Goal: Task Accomplishment & Management: Manage account settings

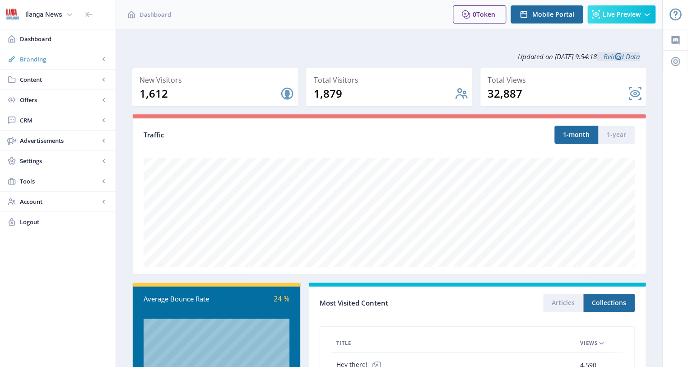
click at [46, 53] on link "Branding" at bounding box center [58, 59] width 116 height 20
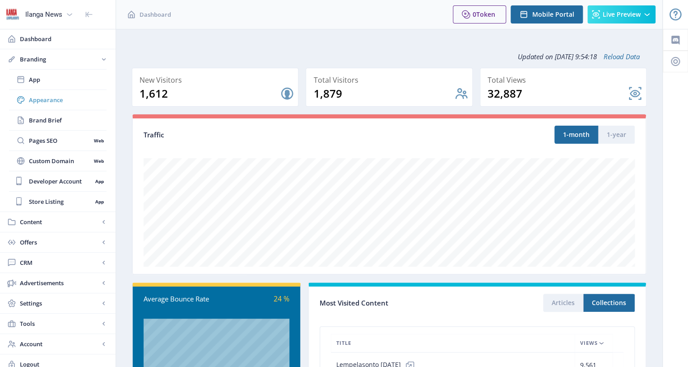
click at [52, 97] on span "Appearance" at bounding box center [68, 99] width 78 height 9
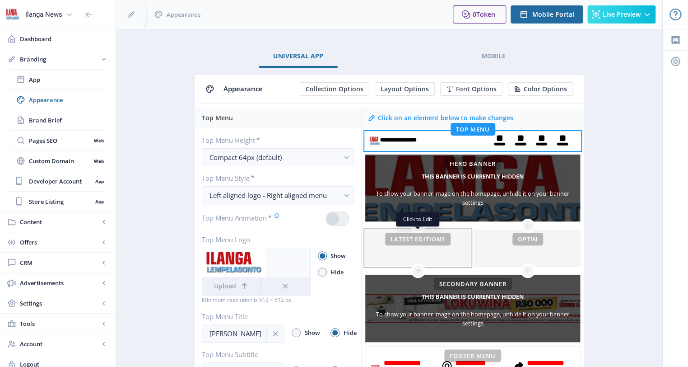
click at [407, 238] on div at bounding box center [417, 248] width 105 height 36
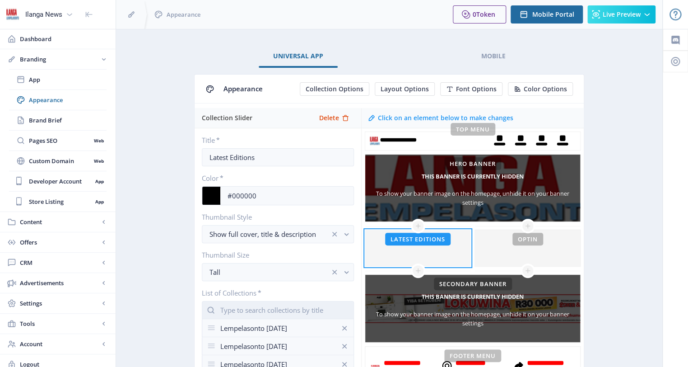
click at [233, 309] on input "text" at bounding box center [278, 310] width 152 height 18
click at [263, 332] on nb-option "Lempelasonto [DATE]" at bounding box center [277, 330] width 151 height 17
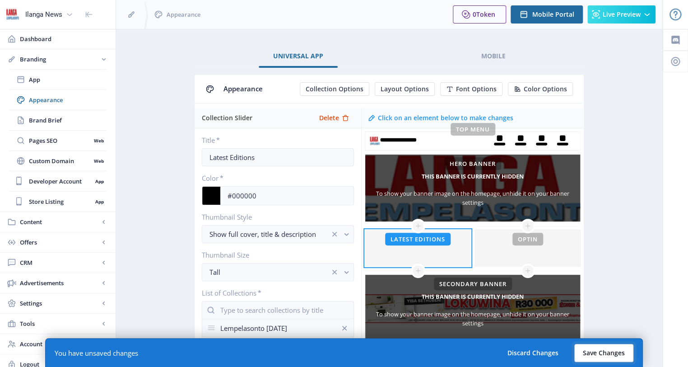
click at [612, 354] on button "Save Changes" at bounding box center [603, 353] width 59 height 18
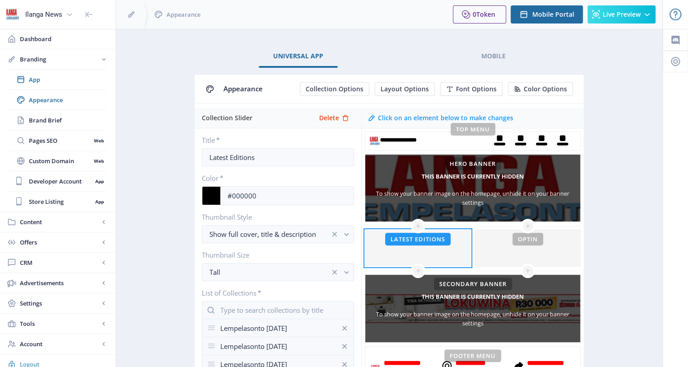
click at [34, 360] on span "Logout" at bounding box center [64, 363] width 88 height 9
